Goal: Transaction & Acquisition: Subscribe to service/newsletter

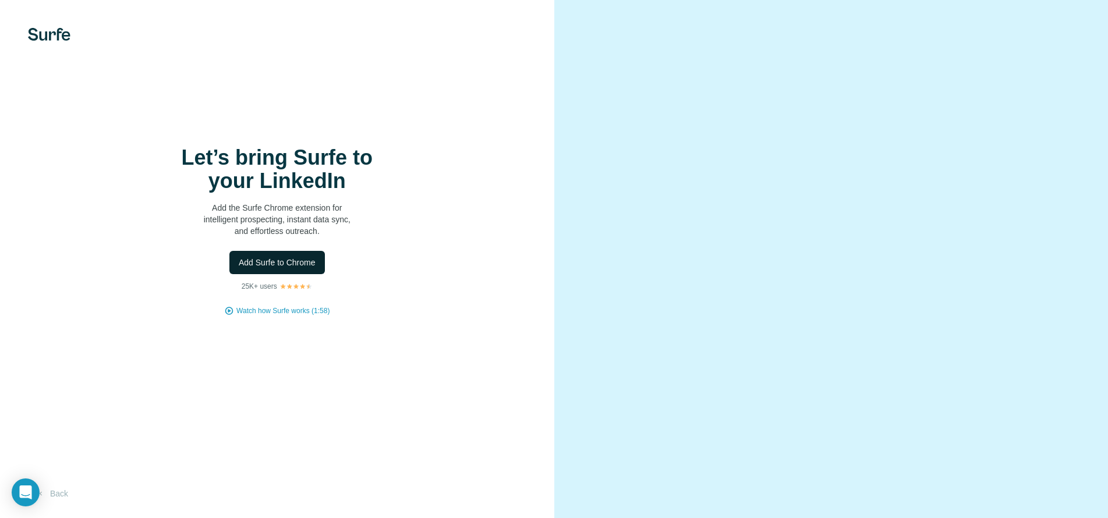
click at [278, 257] on button "Add Surfe to Chrome" at bounding box center [277, 262] width 96 height 23
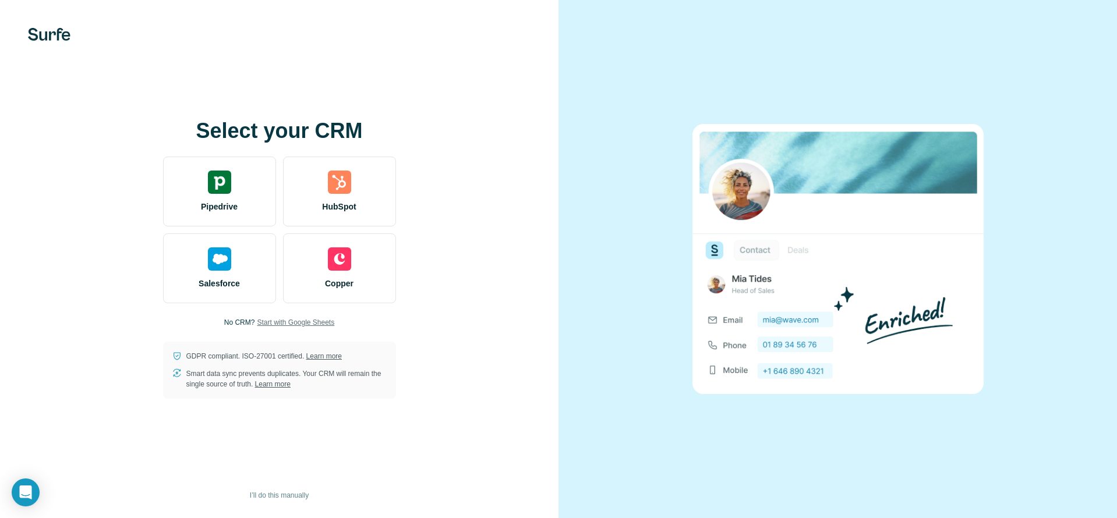
click at [274, 325] on span "Start with Google Sheets" at bounding box center [295, 322] width 77 height 10
